Goal: Task Accomplishment & Management: Manage account settings

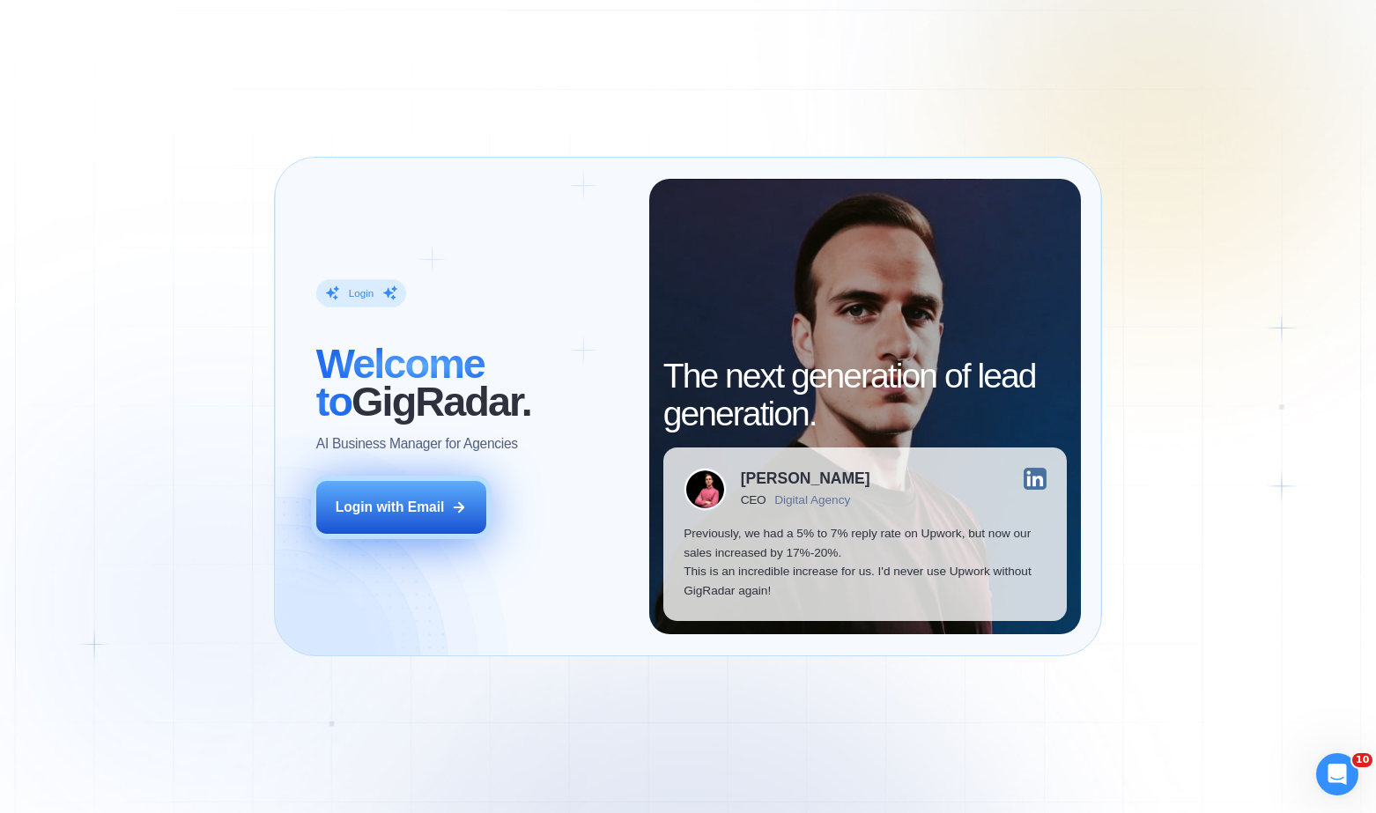
click at [424, 510] on div "Login with Email" at bounding box center [390, 507] width 109 height 19
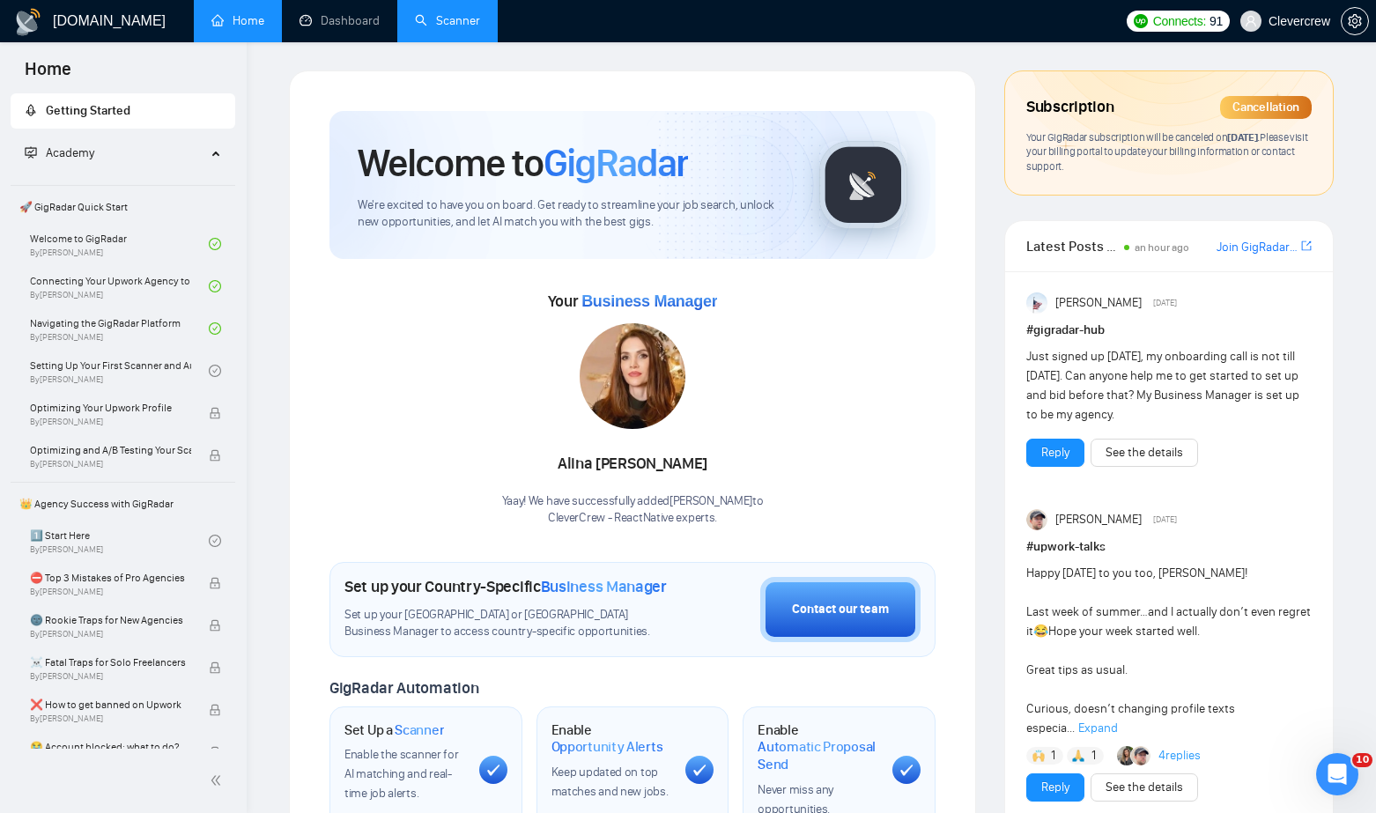
click at [453, 25] on link "Scanner" at bounding box center [447, 20] width 65 height 15
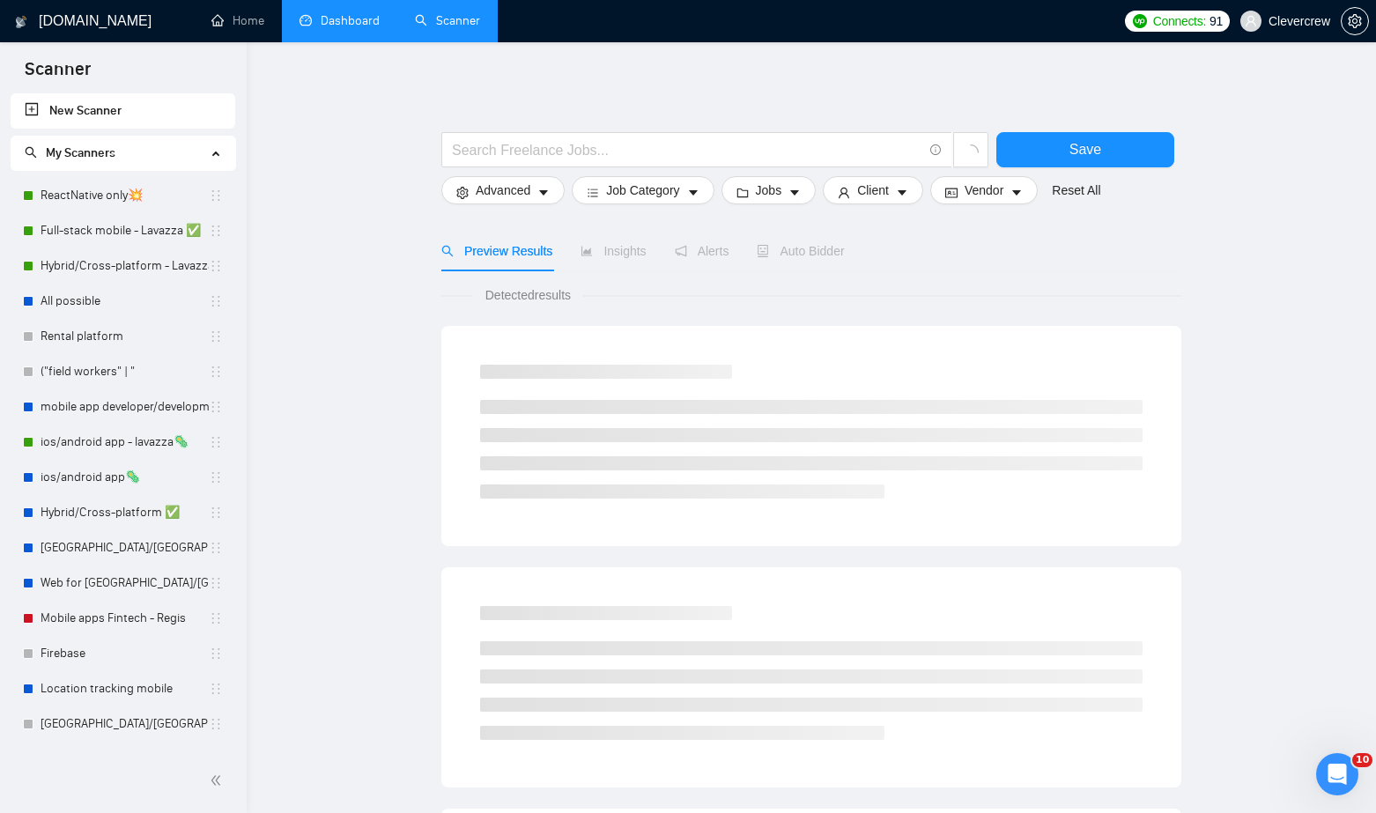
click at [337, 28] on link "Dashboard" at bounding box center [340, 20] width 80 height 15
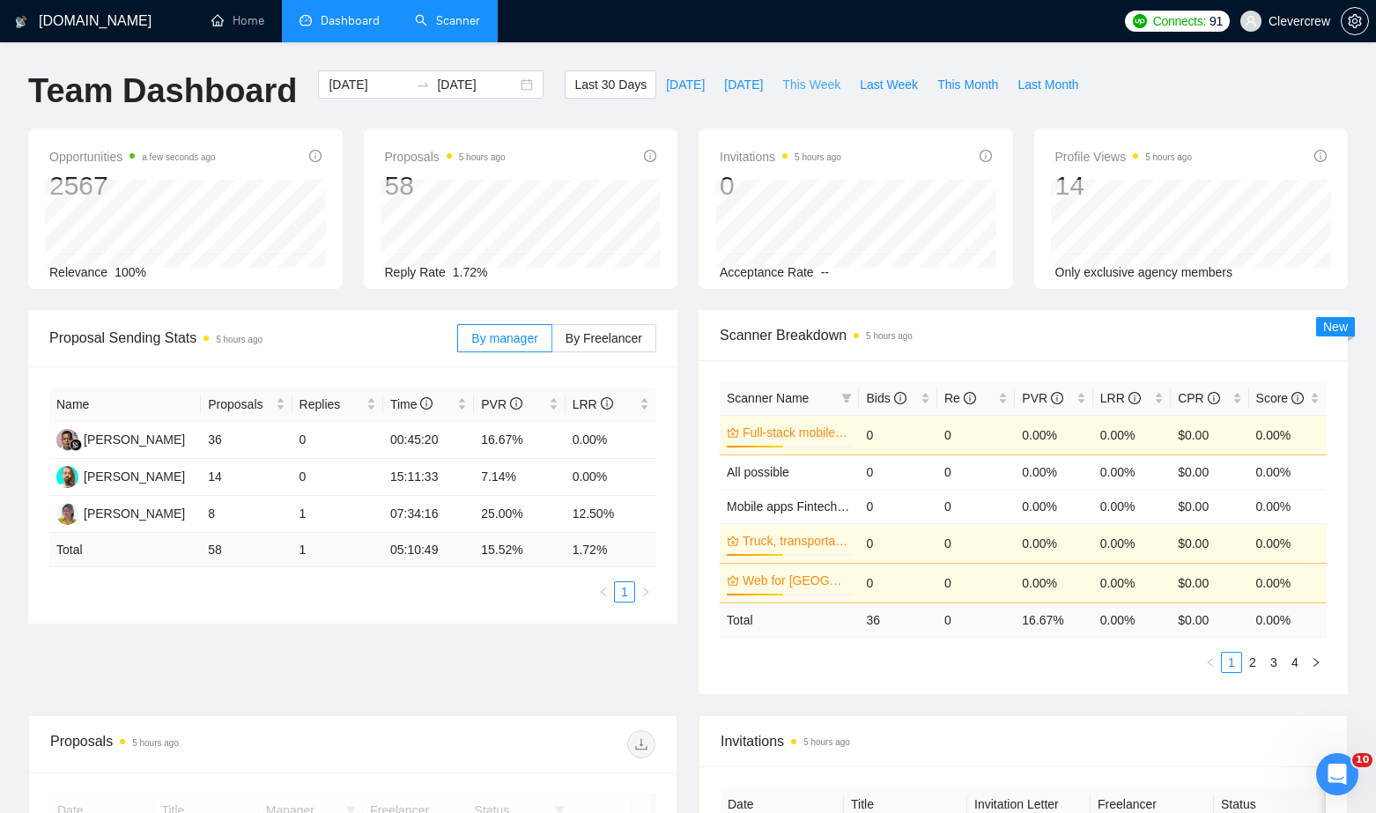
click at [824, 82] on span "This Week" at bounding box center [811, 84] width 58 height 19
type input "[DATE]"
